Goal: Information Seeking & Learning: Learn about a topic

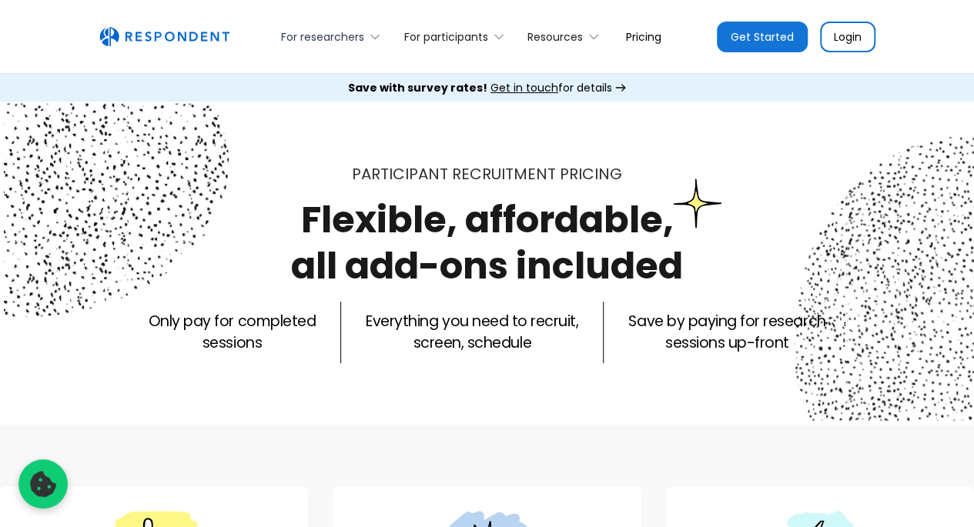
click at [374, 35] on icon at bounding box center [374, 36] width 15 height 15
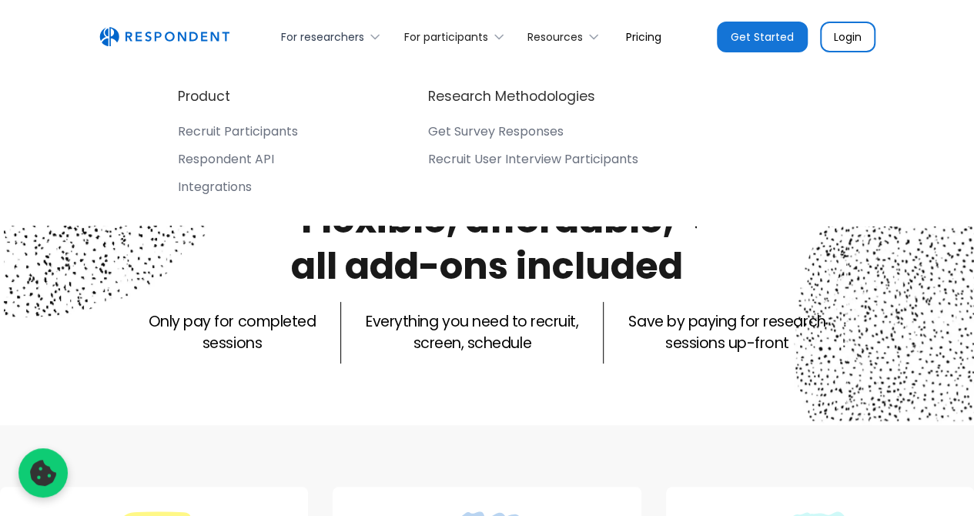
click at [374, 35] on icon at bounding box center [374, 36] width 15 height 15
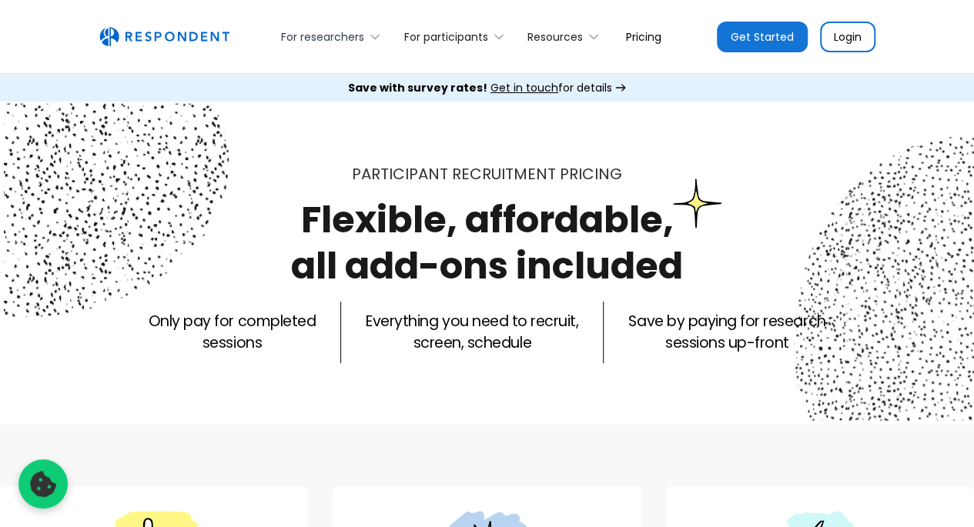
click at [374, 35] on icon at bounding box center [374, 36] width 15 height 15
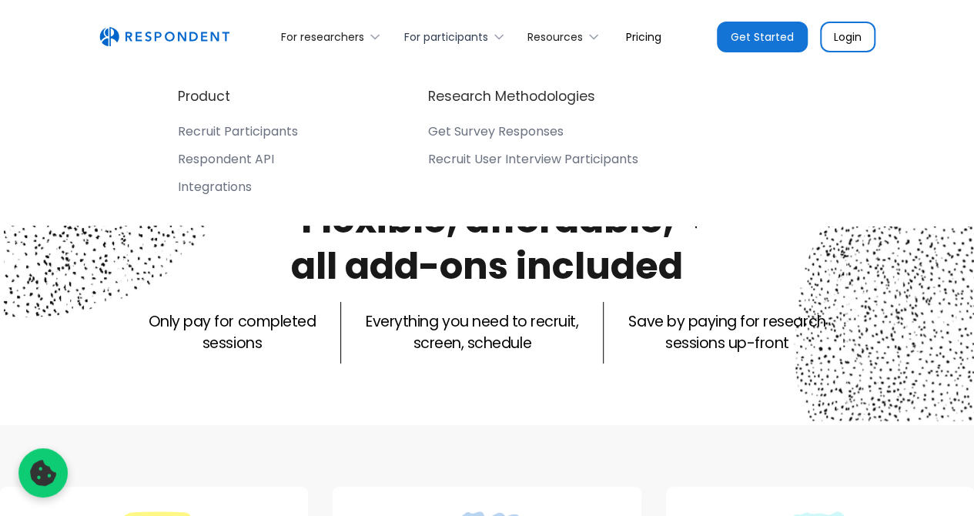
click at [498, 35] on icon at bounding box center [498, 36] width 15 height 15
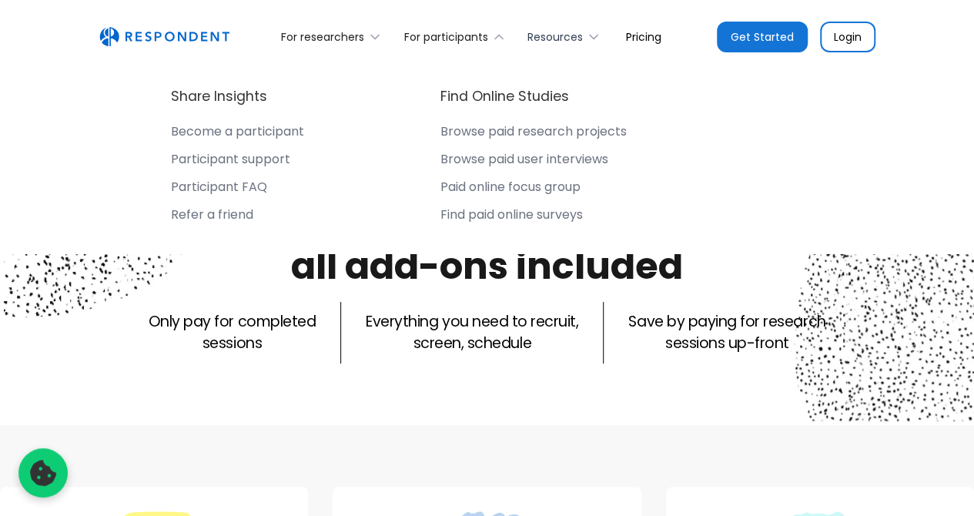
click at [593, 36] on icon at bounding box center [593, 36] width 15 height 15
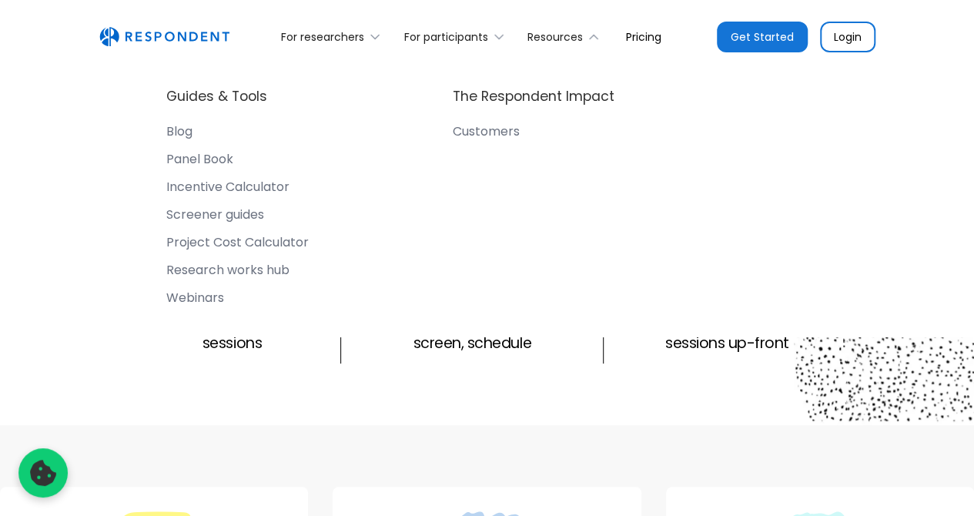
click at [645, 39] on link "Pricing" at bounding box center [644, 36] width 60 height 36
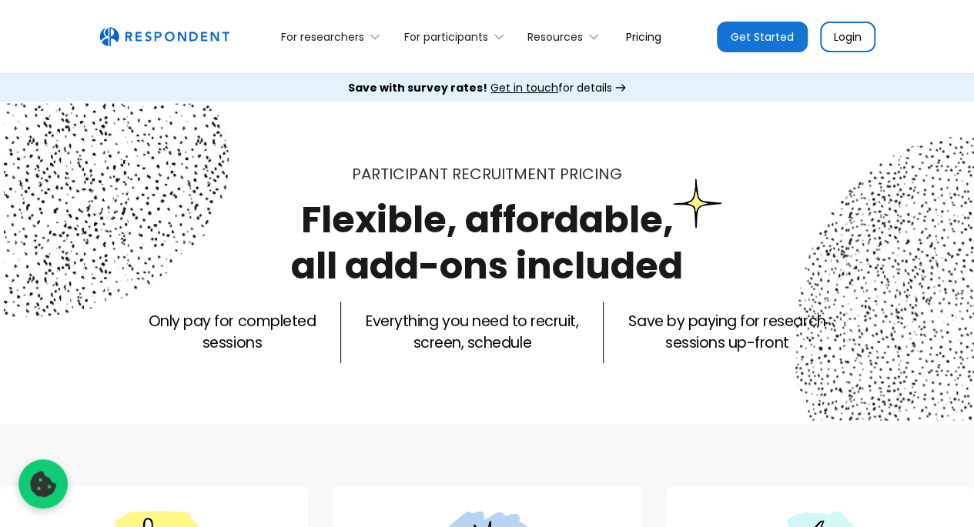
click at [203, 33] on img "home" at bounding box center [164, 37] width 130 height 20
